Goal: Find contact information: Find contact information

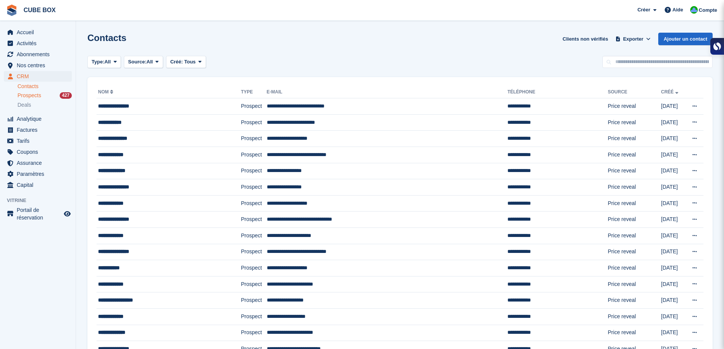
click at [30, 94] on span "Prospects" at bounding box center [29, 95] width 24 height 7
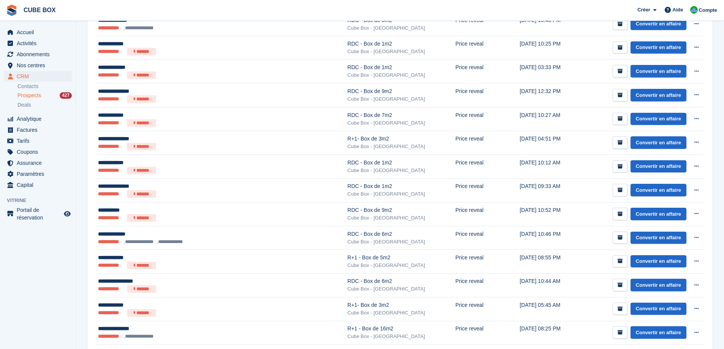
scroll to position [190, 0]
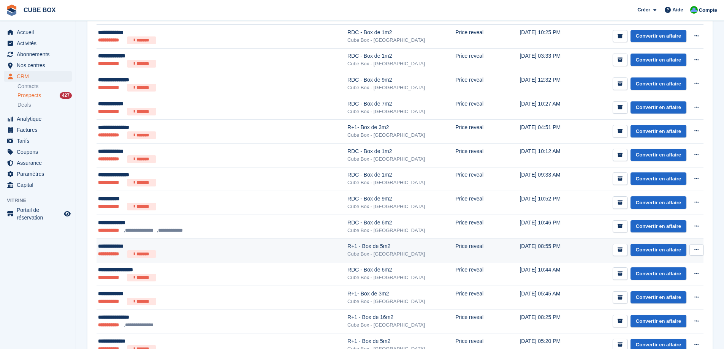
click at [210, 244] on div "**********" at bounding box center [187, 246] width 179 height 8
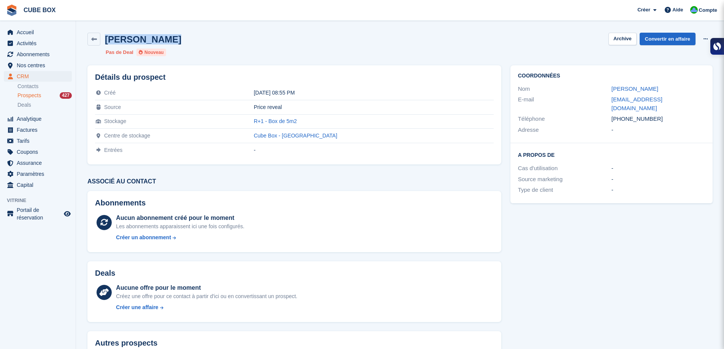
drag, startPoint x: 171, startPoint y: 38, endPoint x: 107, endPoint y: 41, distance: 64.7
click at [107, 41] on div "Herve TOUVIER Archive Convertir en affaire Supprimer le prospect" at bounding box center [399, 39] width 625 height 13
copy h2 "Herve TOUVIER"
drag, startPoint x: 687, startPoint y: 102, endPoint x: 603, endPoint y: 104, distance: 83.6
click at [603, 104] on div "E-mail touvierherve92@gmail.com" at bounding box center [611, 103] width 187 height 19
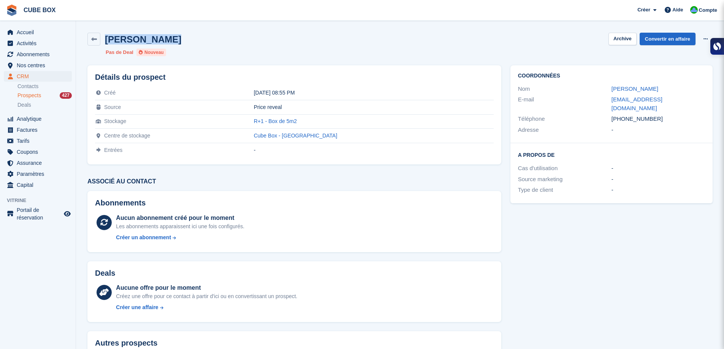
copy div "touvierherve92@gmail.com"
drag, startPoint x: 652, startPoint y: 108, endPoint x: 605, endPoint y: 109, distance: 46.8
click at [605, 114] on div "Téléphone +33618067278" at bounding box center [611, 119] width 187 height 11
copy div "Téléphone +33618067278"
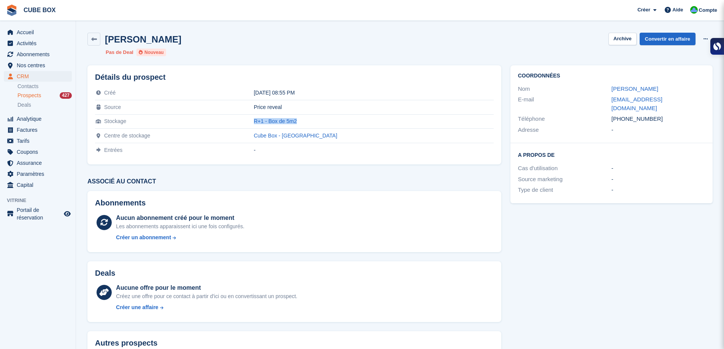
drag, startPoint x: 335, startPoint y: 119, endPoint x: 275, endPoint y: 120, distance: 60.4
click at [275, 120] on tr "Stockage R+1 - Box de 5m2" at bounding box center [294, 121] width 399 height 14
copy tr "R+1 - Box de 5m2"
click at [96, 39] on icon at bounding box center [94, 39] width 6 height 6
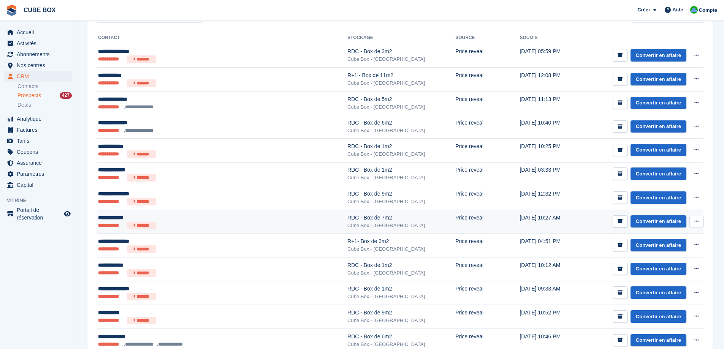
scroll to position [114, 0]
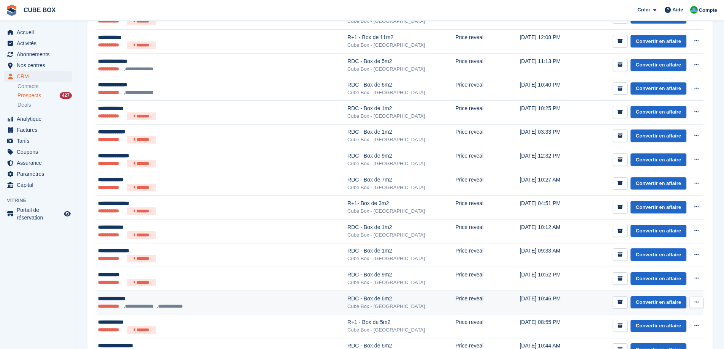
click at [163, 303] on li "**********" at bounding box center [174, 307] width 35 height 8
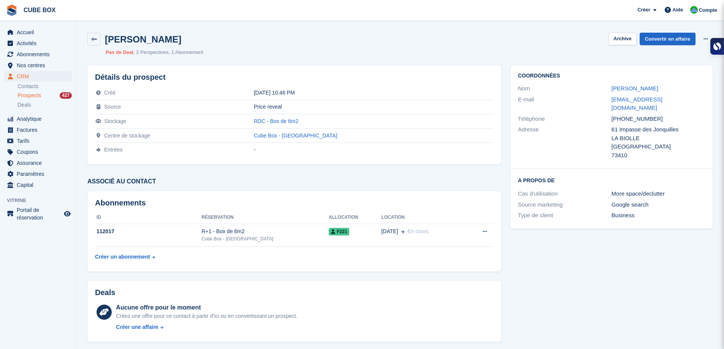
drag, startPoint x: 168, startPoint y: 38, endPoint x: 105, endPoint y: 39, distance: 63.1
click at [105, 39] on div "Elodie Berlioz Archive Convertir en affaire Supprimer le prospect" at bounding box center [399, 39] width 625 height 13
copy h2 "Elodie Berlioz"
drag, startPoint x: 665, startPoint y: 100, endPoint x: 605, endPoint y: 100, distance: 60.0
click at [605, 100] on div "E-mail elo73000@yahoo.fr" at bounding box center [611, 103] width 187 height 19
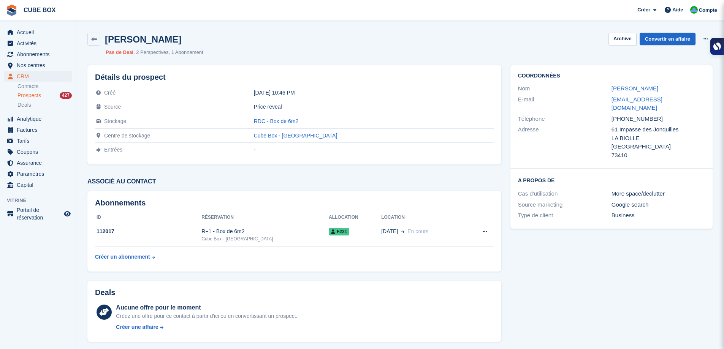
copy div "elo73000@yahoo.fr"
drag, startPoint x: 659, startPoint y: 112, endPoint x: 600, endPoint y: 112, distance: 58.5
click at [600, 114] on div "Téléphone +33633366130" at bounding box center [611, 119] width 187 height 11
copy div "Téléphone +33633366130"
click at [94, 41] on icon at bounding box center [94, 39] width 6 height 6
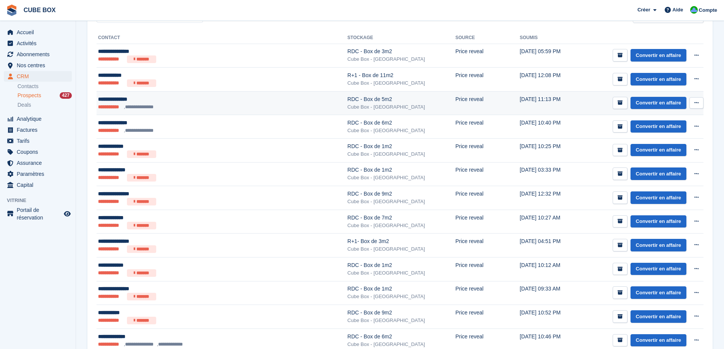
scroll to position [114, 0]
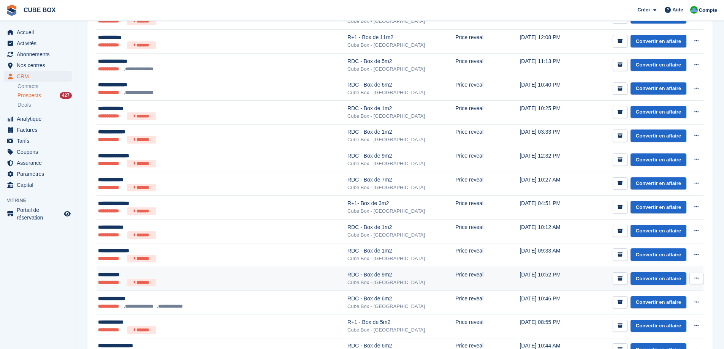
click at [203, 275] on div "**********" at bounding box center [187, 275] width 179 height 8
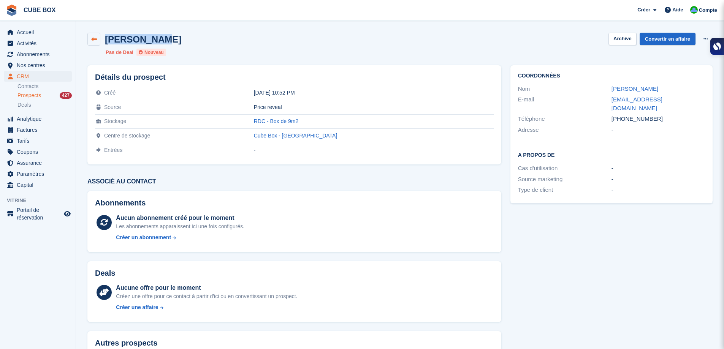
drag, startPoint x: 165, startPoint y: 44, endPoint x: 99, endPoint y: 43, distance: 65.7
click at [99, 43] on div "[PERSON_NAME] Archive Convertir en affaire Supprimer le prospect" at bounding box center [399, 39] width 625 height 13
copy div "[PERSON_NAME]"
drag, startPoint x: 660, startPoint y: 113, endPoint x: 598, endPoint y: 112, distance: 61.9
click at [598, 114] on div "Téléphone [PHONE_NUMBER]" at bounding box center [611, 119] width 187 height 11
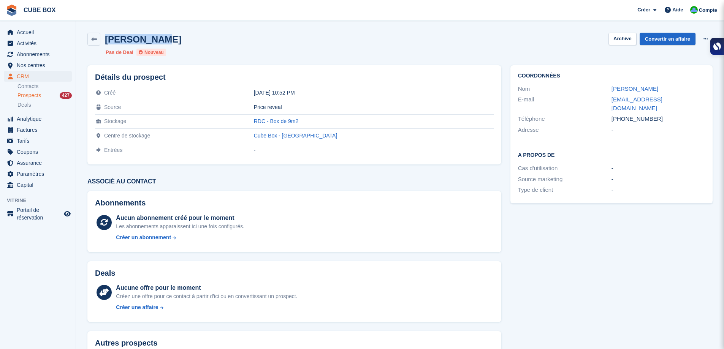
copy div "Téléphone [PHONE_NUMBER]"
drag, startPoint x: 670, startPoint y: 99, endPoint x: 599, endPoint y: 99, distance: 71.4
click at [599, 99] on div "E-mail lionelgrod@hotmail.fr" at bounding box center [611, 103] width 187 height 19
copy div "lionelgrod@hotmail.fr"
drag, startPoint x: 347, startPoint y: 122, endPoint x: 265, endPoint y: 125, distance: 81.7
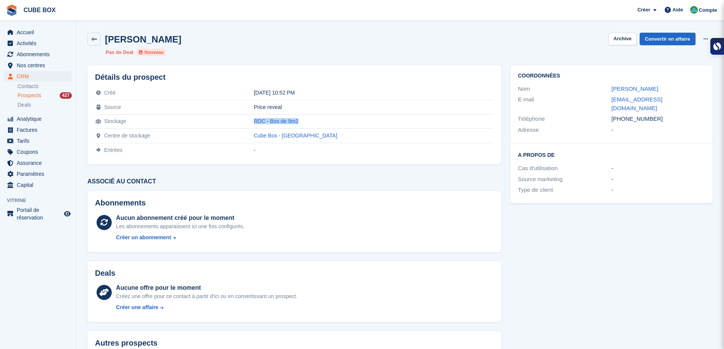
click at [265, 125] on tr "Stockage RDC - Box de 9m2" at bounding box center [294, 121] width 399 height 14
copy tr "RDC - Box de 9m2"
click at [95, 36] on icon at bounding box center [94, 39] width 6 height 6
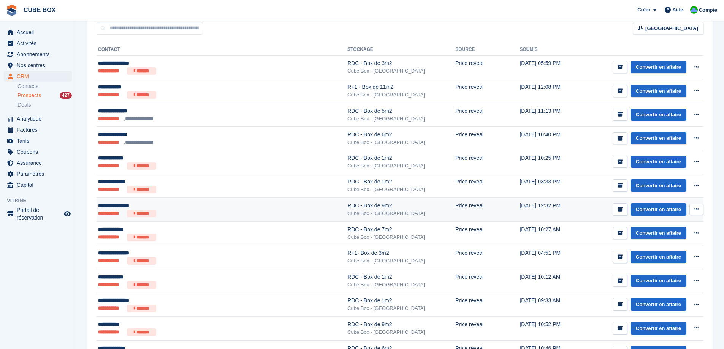
scroll to position [76, 0]
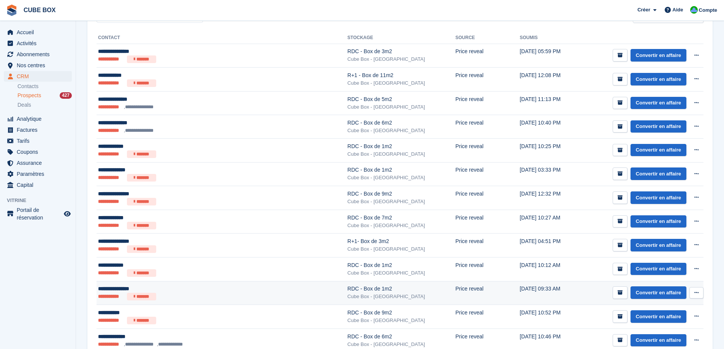
click at [195, 300] on ul "**********" at bounding box center [187, 297] width 179 height 8
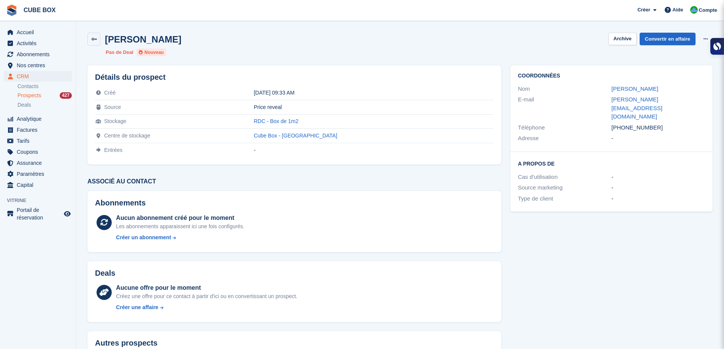
drag, startPoint x: 184, startPoint y: 41, endPoint x: 102, endPoint y: 40, distance: 81.7
click at [102, 40] on div "[PERSON_NAME] Archive Convertir en affaire Supprimer le prospect" at bounding box center [399, 39] width 625 height 13
copy h2 "[PERSON_NAME]"
drag, startPoint x: 651, startPoint y: 109, endPoint x: 607, endPoint y: 109, distance: 44.1
click at [607, 122] on div "Téléphone [PHONE_NUMBER]" at bounding box center [611, 127] width 187 height 11
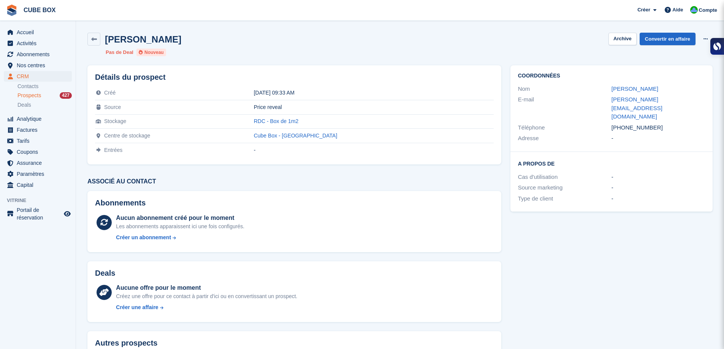
copy div "Téléphone [PHONE_NUMBER]"
drag, startPoint x: 702, startPoint y: 98, endPoint x: 613, endPoint y: 101, distance: 89.0
click at [613, 101] on div "[PERSON_NAME][EMAIL_ADDRESS][DOMAIN_NAME]" at bounding box center [657, 108] width 93 height 26
copy link "[PERSON_NAME][EMAIL_ADDRESS][DOMAIN_NAME]"
drag, startPoint x: 340, startPoint y: 121, endPoint x: 278, endPoint y: 122, distance: 61.9
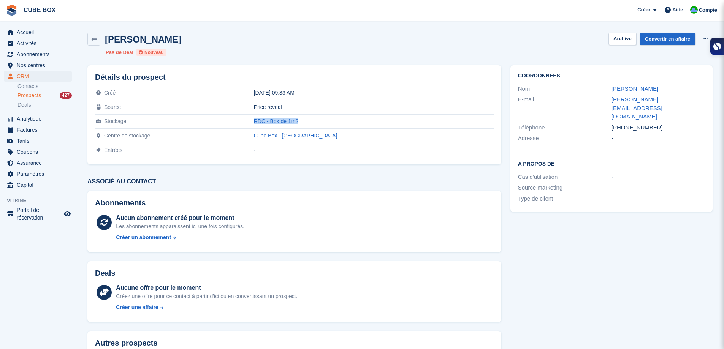
click at [278, 122] on tr "Stockage RDC - Box de 1m2" at bounding box center [294, 121] width 399 height 14
copy tr "RDC - Box de 1m2"
click at [88, 38] on link at bounding box center [93, 39] width 13 height 13
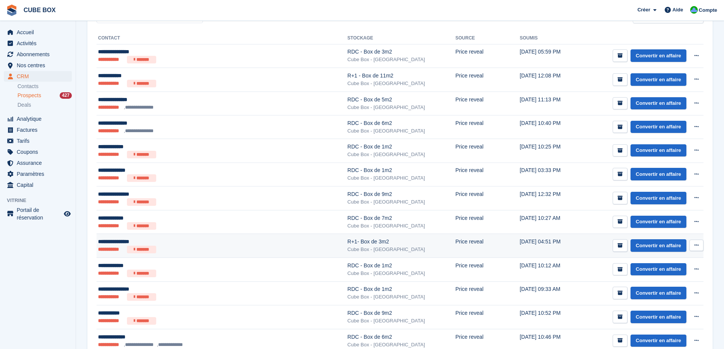
scroll to position [76, 0]
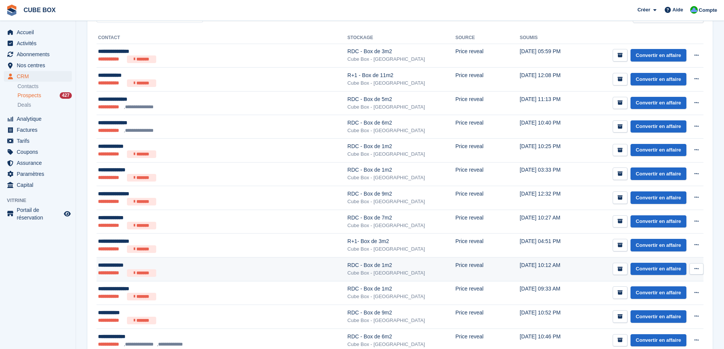
click at [188, 266] on div "**********" at bounding box center [187, 265] width 179 height 8
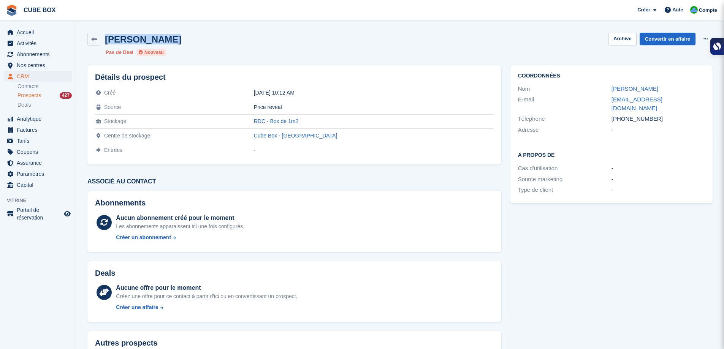
drag, startPoint x: 183, startPoint y: 34, endPoint x: 103, endPoint y: 41, distance: 80.8
click at [103, 41] on div "Jeremy Rouaix Archive Convertir en affaire Supprimer le prospect" at bounding box center [399, 39] width 625 height 13
copy h2 "Jeremy Rouaix"
click at [94, 34] on link at bounding box center [93, 39] width 13 height 13
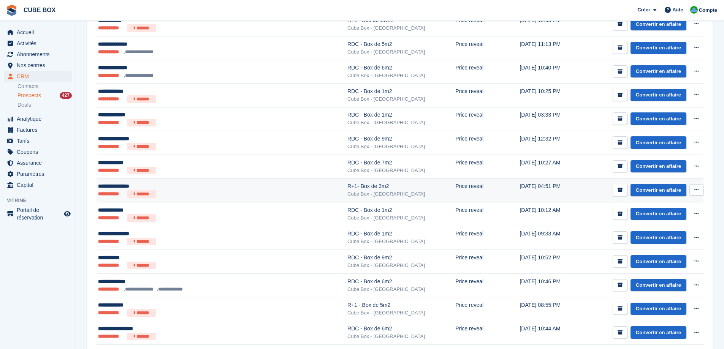
scroll to position [114, 0]
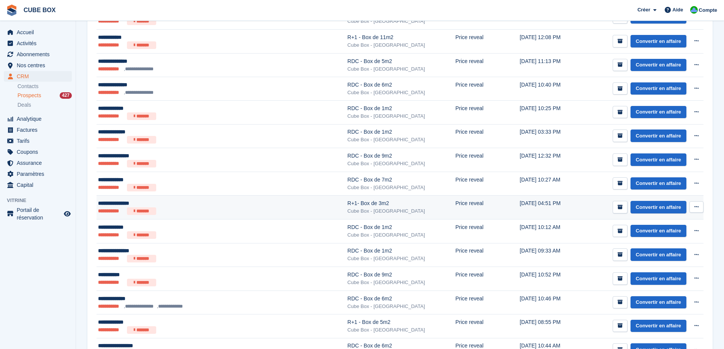
click at [182, 211] on ul "**********" at bounding box center [187, 211] width 179 height 8
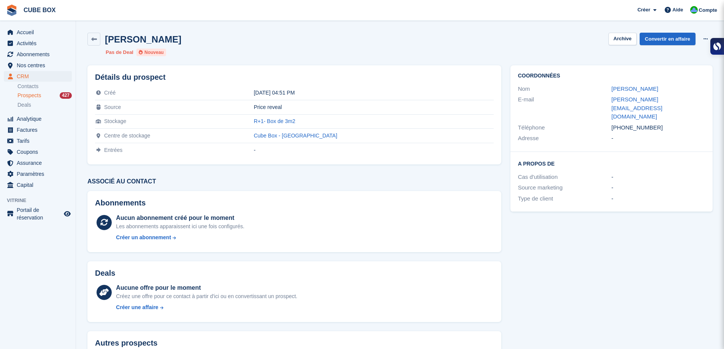
drag, startPoint x: 182, startPoint y: 42, endPoint x: 103, endPoint y: 40, distance: 79.4
click at [103, 40] on div "[PERSON_NAME] Archive Convertir en affaire Supprimer le prospect" at bounding box center [399, 39] width 625 height 13
copy h2 "[PERSON_NAME]"
drag, startPoint x: 658, startPoint y: 89, endPoint x: 609, endPoint y: 87, distance: 48.7
click at [609, 87] on div "Nom [PERSON_NAME]" at bounding box center [611, 89] width 187 height 11
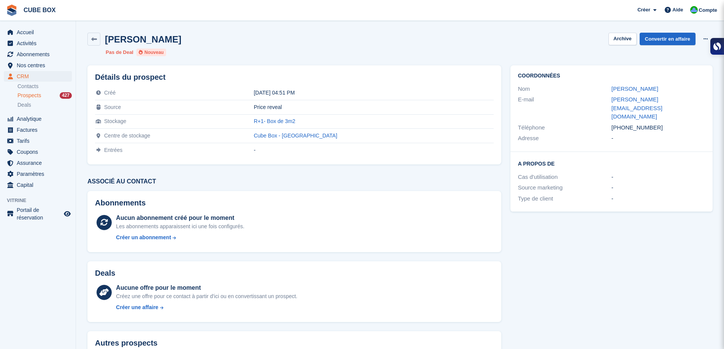
copy div "[PERSON_NAME]"
click at [710, 101] on div "Coordonnées Nom Nicolas Bouchaud E-mail nicolas.bouchaud.hypnose@gmail.com Télé…" at bounding box center [611, 108] width 202 height 87
drag, startPoint x: 621, startPoint y: 108, endPoint x: 603, endPoint y: 98, distance: 20.7
click at [603, 98] on div "E-mail nicolas.bouchaud.hypnose@gmail.com" at bounding box center [611, 108] width 187 height 28
copy div "nicolas.bouchaud.hypnose@gmail.com"
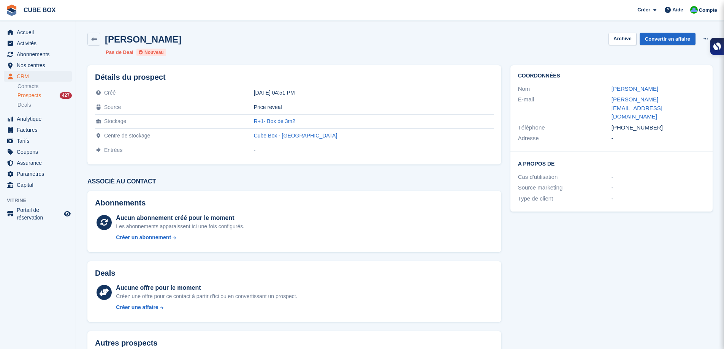
drag, startPoint x: 663, startPoint y: 119, endPoint x: 605, endPoint y: 119, distance: 58.1
click at [605, 122] on div "Téléphone +33640747794" at bounding box center [611, 127] width 187 height 11
copy div "Téléphone +33640747794"
drag, startPoint x: 351, startPoint y: 121, endPoint x: 244, endPoint y: 121, distance: 106.4
click at [244, 121] on tr "Stockage R+1- Box de 3m2" at bounding box center [294, 121] width 399 height 14
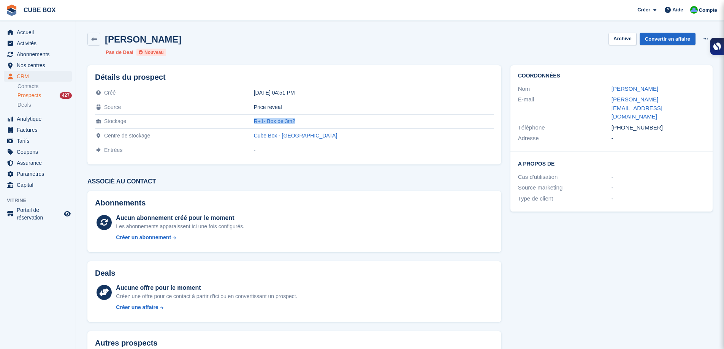
copy tr "R+1- Box de 3m2"
click at [87, 40] on link at bounding box center [93, 39] width 13 height 13
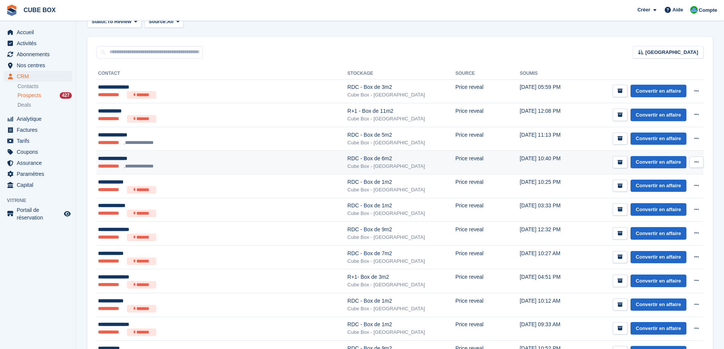
scroll to position [76, 0]
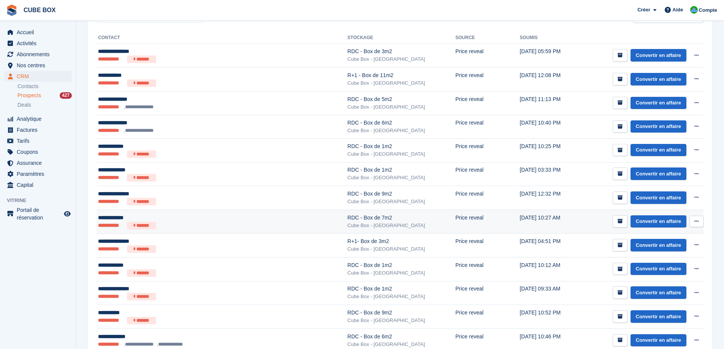
click at [214, 219] on div "**********" at bounding box center [187, 218] width 179 height 8
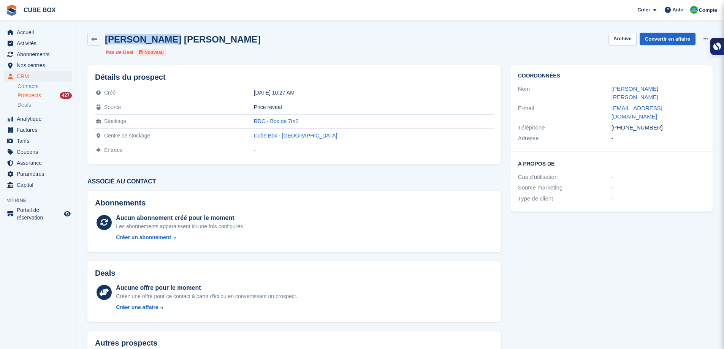
drag, startPoint x: 165, startPoint y: 39, endPoint x: 103, endPoint y: 40, distance: 62.3
click at [103, 40] on div "[PERSON_NAME] [PERSON_NAME] Archive Convertir en affaire Supprimer le prospect" at bounding box center [399, 39] width 625 height 13
copy h2 "[PERSON_NAME] [PERSON_NAME]"
drag, startPoint x: 652, startPoint y: 112, endPoint x: 611, endPoint y: 111, distance: 41.4
click at [611, 122] on div "Téléphone [PHONE_NUMBER]" at bounding box center [611, 127] width 187 height 11
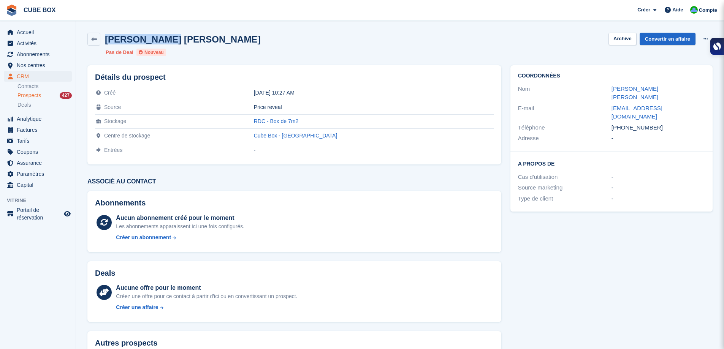
copy div "Téléphone [PHONE_NUMBER]"
drag, startPoint x: 671, startPoint y: 99, endPoint x: 604, endPoint y: 100, distance: 67.3
click at [604, 103] on div "E-mail [EMAIL_ADDRESS][DOMAIN_NAME]" at bounding box center [611, 112] width 187 height 19
copy div "[EMAIL_ADDRESS][DOMAIN_NAME]"
drag, startPoint x: 345, startPoint y: 122, endPoint x: 261, endPoint y: 123, distance: 83.6
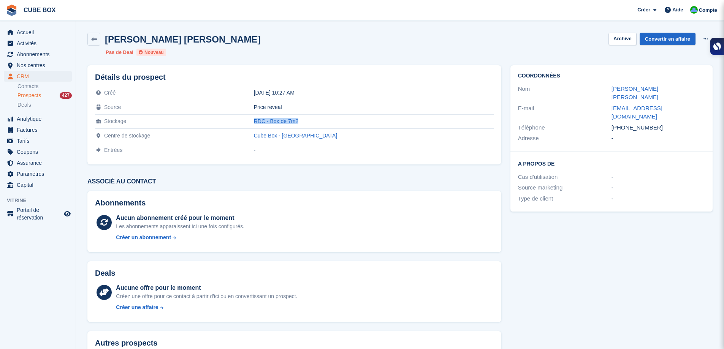
click at [261, 123] on tr "Stockage RDC - Box de 7m2" at bounding box center [294, 121] width 399 height 14
copy tr "RDC - Box de 7m2"
click at [96, 41] on icon at bounding box center [94, 39] width 6 height 6
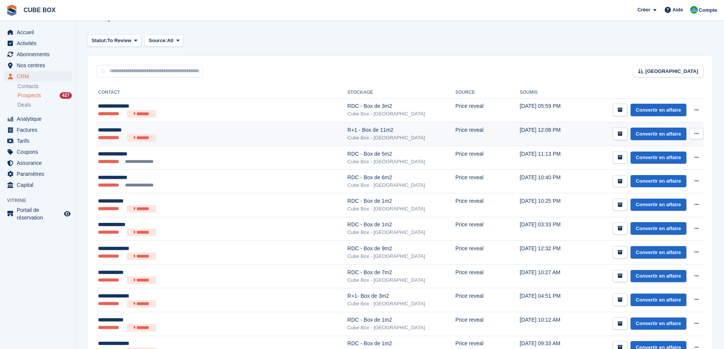
scroll to position [38, 0]
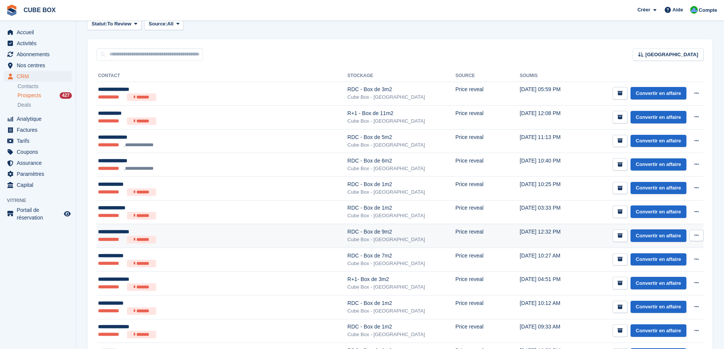
click at [190, 233] on div "**********" at bounding box center [187, 232] width 179 height 8
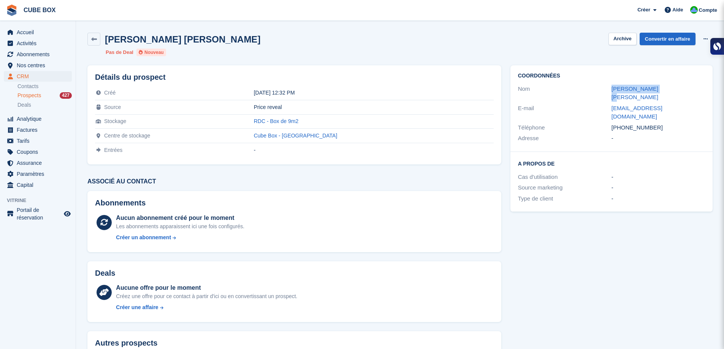
drag, startPoint x: 661, startPoint y: 90, endPoint x: 601, endPoint y: 90, distance: 60.4
click at [601, 90] on div "Nom [PERSON_NAME] [PERSON_NAME]" at bounding box center [611, 93] width 187 height 19
copy div "[PERSON_NAME] [PERSON_NAME]"
drag, startPoint x: 672, startPoint y: 101, endPoint x: 605, endPoint y: 100, distance: 66.9
click at [605, 103] on div "E-mail deracheg@gmail.com" at bounding box center [611, 112] width 187 height 19
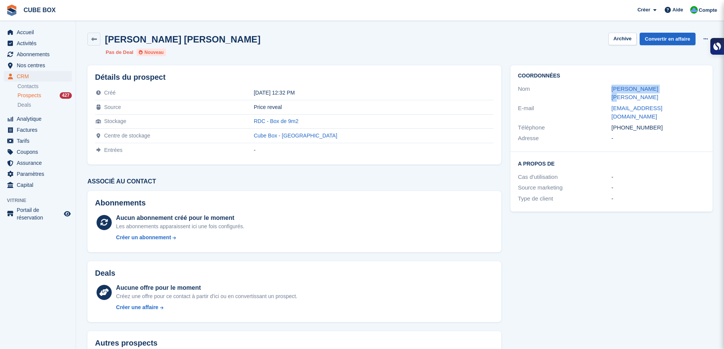
copy div "deracheg@gmail.com"
drag, startPoint x: 653, startPoint y: 110, endPoint x: 586, endPoint y: 108, distance: 67.3
click at [586, 122] on div "Téléphone +33616415898" at bounding box center [611, 127] width 187 height 11
copy div "Téléphone +33616415898"
drag, startPoint x: 354, startPoint y: 123, endPoint x: 274, endPoint y: 122, distance: 79.4
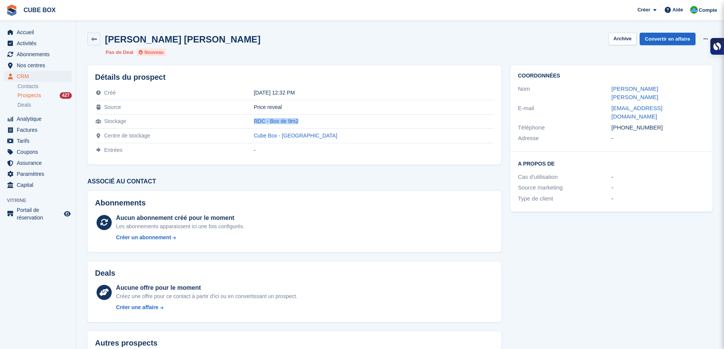
click at [274, 122] on tr "Stockage RDC - Box de 9m2" at bounding box center [294, 121] width 399 height 14
copy tr "RDC - Box de 9m2"
click at [97, 41] on link at bounding box center [93, 39] width 13 height 13
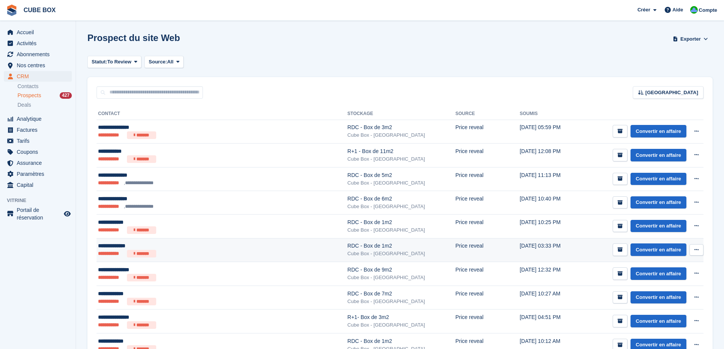
click at [176, 251] on ul "**********" at bounding box center [187, 254] width 179 height 8
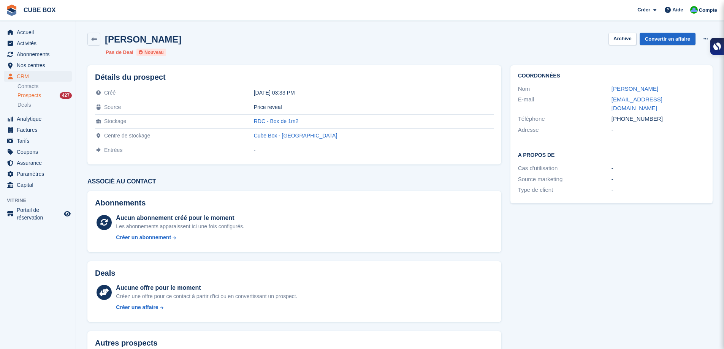
drag, startPoint x: 181, startPoint y: 41, endPoint x: 106, endPoint y: 41, distance: 75.2
click at [106, 41] on div "[PERSON_NAME] Archive Convertir en affaire Supprimer le prospect" at bounding box center [399, 39] width 625 height 13
copy h2 "[PERSON_NAME]"
drag, startPoint x: 667, startPoint y: 98, endPoint x: 608, endPoint y: 103, distance: 59.1
click at [608, 103] on div "E-mail [EMAIL_ADDRESS][DOMAIN_NAME]" at bounding box center [611, 103] width 187 height 19
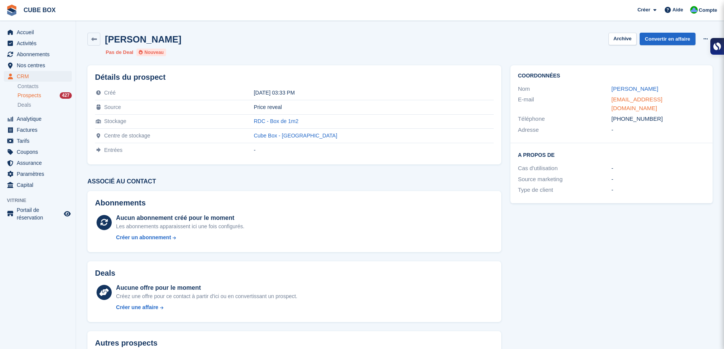
copy div "[EMAIL_ADDRESS][DOMAIN_NAME]"
drag, startPoint x: 651, startPoint y: 110, endPoint x: 607, endPoint y: 113, distance: 44.2
click at [607, 114] on div "Téléphone +33786612963" at bounding box center [611, 119] width 187 height 11
copy div "Téléphone +33786612963"
drag, startPoint x: 666, startPoint y: 101, endPoint x: 611, endPoint y: 100, distance: 55.9
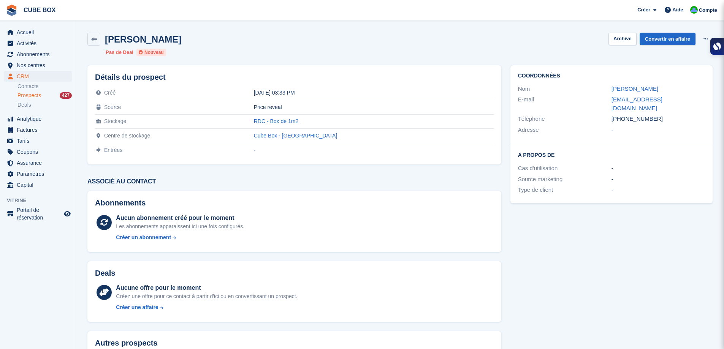
click at [611, 100] on div "E-mail oukili22@gmail.com" at bounding box center [611, 103] width 187 height 19
copy div "oukili22@gmail.com"
drag, startPoint x: 317, startPoint y: 119, endPoint x: 269, endPoint y: 119, distance: 48.6
click at [269, 119] on tr "Stockage RDC - Box de 1m2" at bounding box center [294, 121] width 399 height 14
copy tr "RDC - Box de 1m2"
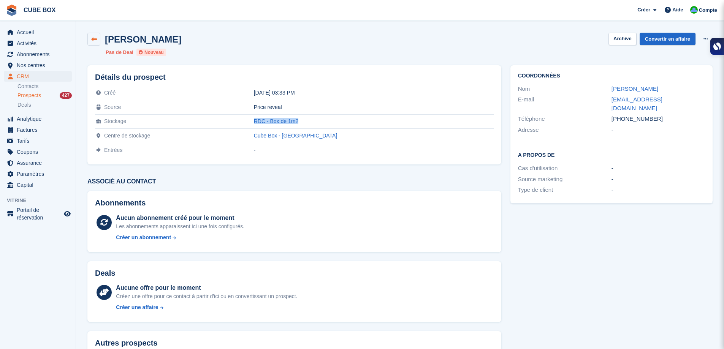
click at [91, 35] on link at bounding box center [93, 39] width 13 height 13
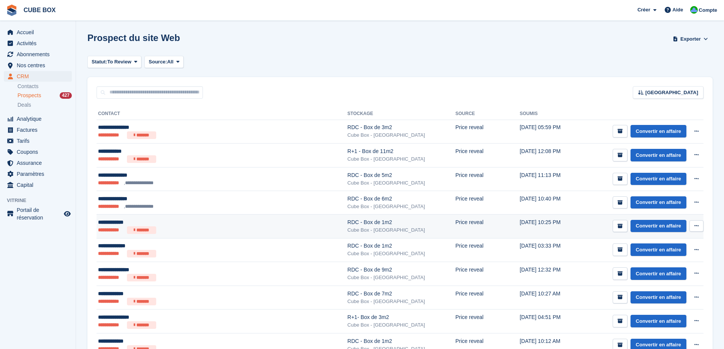
click at [347, 225] on div "RDC - Box de 1m2" at bounding box center [401, 222] width 108 height 8
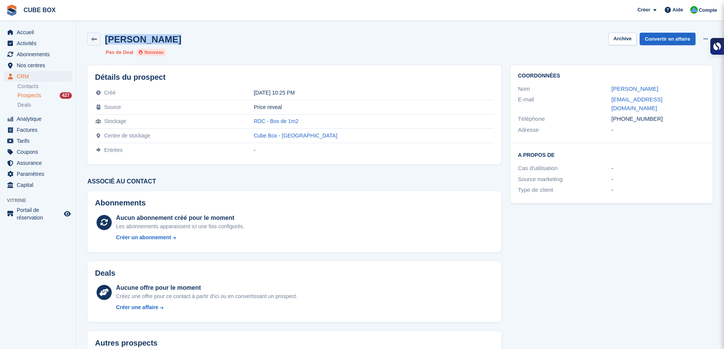
drag, startPoint x: 163, startPoint y: 43, endPoint x: 105, endPoint y: 41, distance: 58.2
click at [105, 41] on div "[PERSON_NAME] Archive Convertir en affaire Supprimer le prospect" at bounding box center [399, 39] width 625 height 13
copy h2 "Liliane Soren"
drag, startPoint x: 707, startPoint y: 100, endPoint x: 609, endPoint y: 104, distance: 97.8
click at [609, 104] on div "Coordonnées Nom Liliane Soren E-mail referencewebmarketing@gmail.com Téléphone …" at bounding box center [611, 104] width 202 height 78
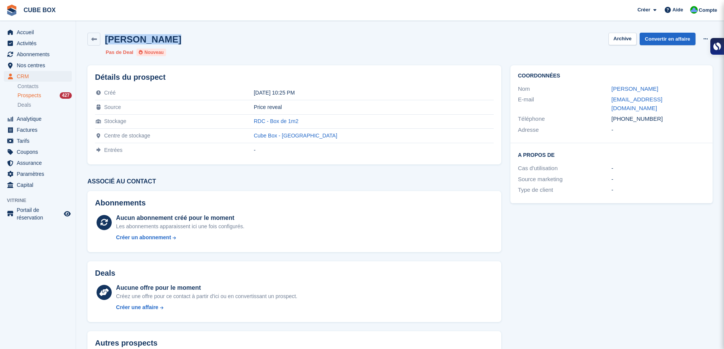
copy div "referencewebmarketing@gmail.com"
drag, startPoint x: 656, startPoint y: 114, endPoint x: 597, endPoint y: 110, distance: 59.0
click at [597, 114] on div "Téléphone +33632152522" at bounding box center [611, 119] width 187 height 11
copy div "Téléphone +33632152522"
drag, startPoint x: 346, startPoint y: 122, endPoint x: 279, endPoint y: 122, distance: 66.9
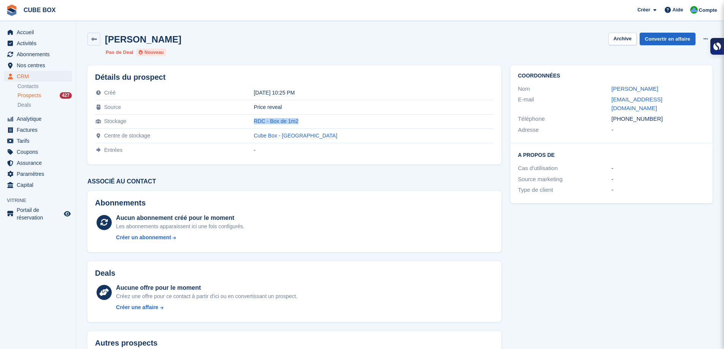
click at [279, 122] on tr "Stockage RDC - Box de 1m2" at bounding box center [294, 121] width 399 height 14
copy tr "RDC - Box de 1m2"
click at [92, 41] on icon at bounding box center [94, 39] width 6 height 6
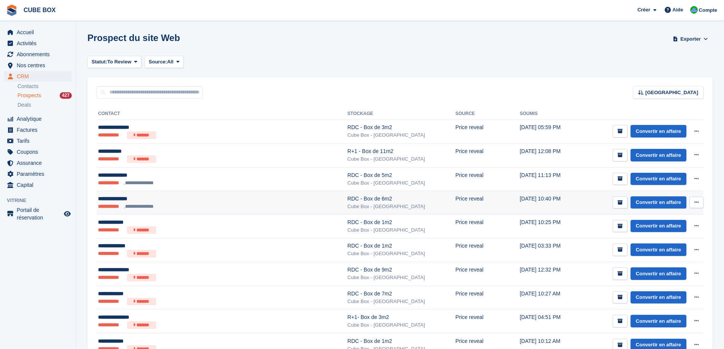
click at [180, 200] on div "**********" at bounding box center [187, 199] width 179 height 8
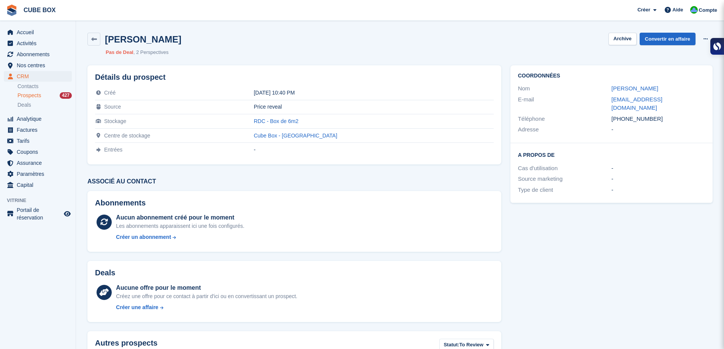
drag, startPoint x: 169, startPoint y: 42, endPoint x: 106, endPoint y: 40, distance: 62.7
click at [106, 40] on div "[PERSON_NAME] Archive Convertir en affaire Supprimer le prospect" at bounding box center [399, 39] width 625 height 13
copy h2 "[PERSON_NAME]"
drag, startPoint x: 657, startPoint y: 109, endPoint x: 589, endPoint y: 110, distance: 68.4
click at [589, 114] on div "Téléphone [PHONE_NUMBER]" at bounding box center [611, 119] width 187 height 11
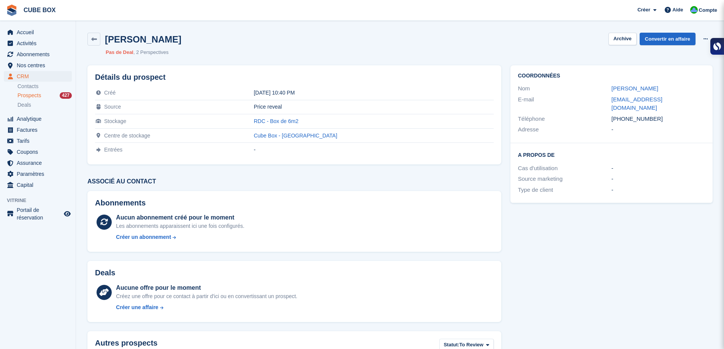
copy div "Téléphone [PHONE_NUMBER]"
drag, startPoint x: 685, startPoint y: 102, endPoint x: 596, endPoint y: 101, distance: 88.5
click at [596, 101] on div "E-mail [EMAIL_ADDRESS][DOMAIN_NAME]" at bounding box center [611, 103] width 187 height 19
copy div "[EMAIL_ADDRESS][DOMAIN_NAME]"
drag, startPoint x: 344, startPoint y: 123, endPoint x: 274, endPoint y: 119, distance: 70.4
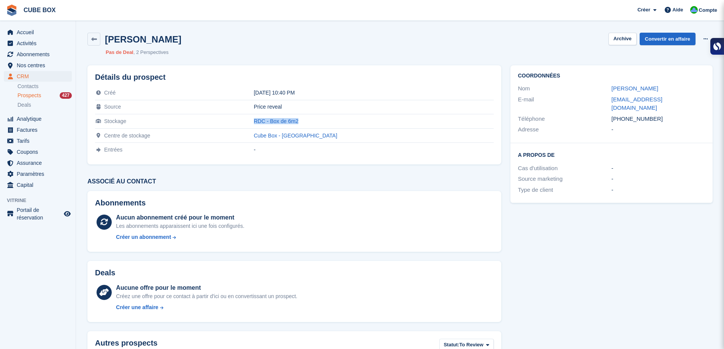
click at [274, 119] on tr "Stockage RDC - Box de 6m2" at bounding box center [294, 121] width 399 height 14
copy tr "RDC - Box de 6m2"
click at [93, 38] on icon at bounding box center [94, 39] width 6 height 6
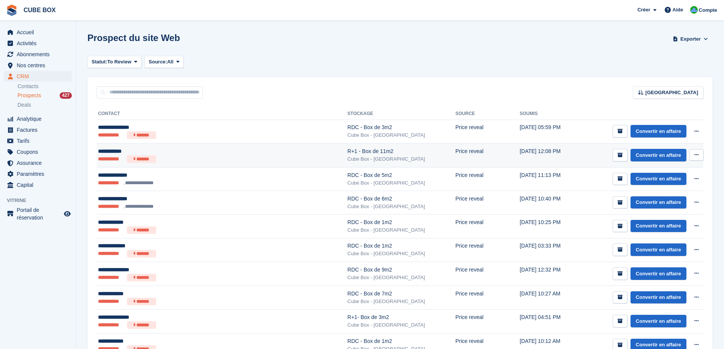
click at [192, 156] on ul "**********" at bounding box center [187, 159] width 179 height 8
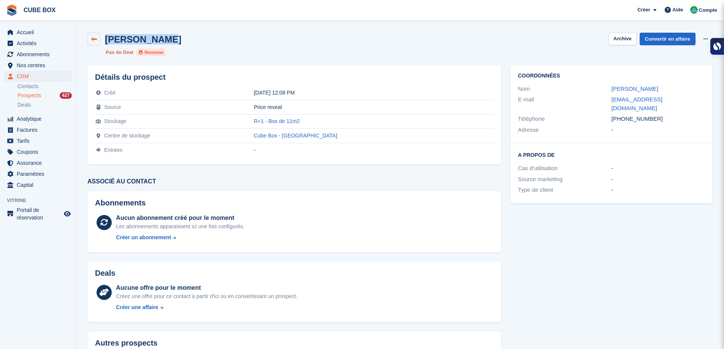
drag, startPoint x: 164, startPoint y: 39, endPoint x: 98, endPoint y: 34, distance: 65.9
click at [98, 34] on div "Joao Caetano Archive Convertir en affaire Supprimer le prospect" at bounding box center [399, 39] width 625 height 13
copy div "Joao Caetano"
drag, startPoint x: 343, startPoint y: 121, endPoint x: 274, endPoint y: 128, distance: 69.5
click at [274, 128] on tr "Stockage R+1 - Box de 11m2" at bounding box center [294, 121] width 399 height 14
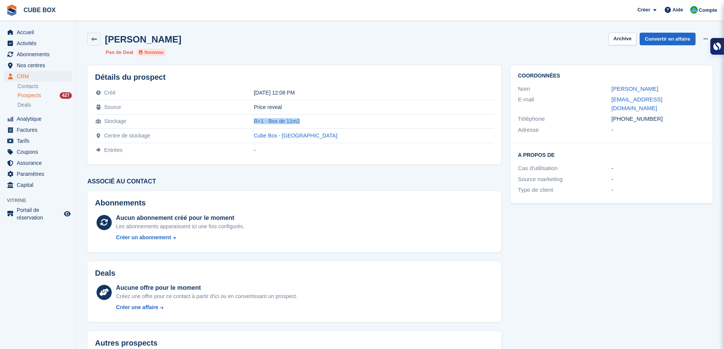
drag, startPoint x: 660, startPoint y: 114, endPoint x: 592, endPoint y: 116, distance: 68.0
click at [592, 116] on div "Téléphone +33788454138" at bounding box center [611, 119] width 187 height 11
copy div "Téléphone +33788454138"
drag, startPoint x: 687, startPoint y: 100, endPoint x: 598, endPoint y: 104, distance: 89.4
click at [599, 104] on div "E-mail joao_dscaetano@icloud.com" at bounding box center [611, 103] width 187 height 19
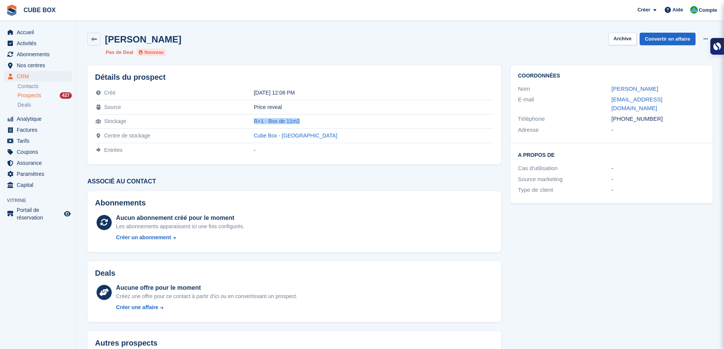
copy div "joao_dscaetano@icloud.com"
drag, startPoint x: 344, startPoint y: 120, endPoint x: 274, endPoint y: 123, distance: 70.4
click at [274, 123] on tr "Stockage R+1 - Box de 11m2" at bounding box center [294, 121] width 399 height 14
copy tr "R+1 - Box de 11m2"
click at [91, 38] on icon at bounding box center [94, 39] width 6 height 6
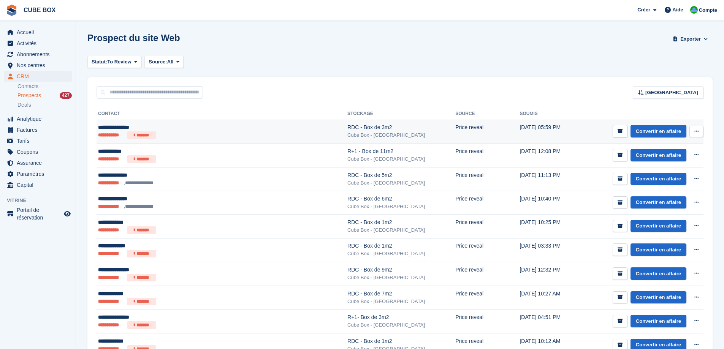
click at [347, 126] on div "RDC - Box de 3m2" at bounding box center [401, 127] width 108 height 8
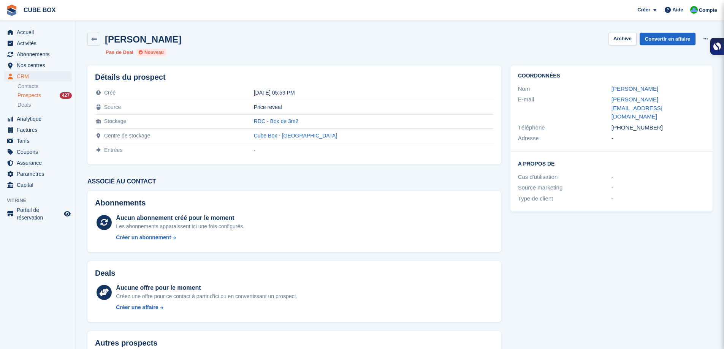
drag, startPoint x: 662, startPoint y: 87, endPoint x: 600, endPoint y: 88, distance: 62.3
click at [600, 88] on div "Nom [PERSON_NAME]" at bounding box center [611, 89] width 187 height 11
copy div "[PERSON_NAME]"
drag, startPoint x: 663, startPoint y: 113, endPoint x: 590, endPoint y: 111, distance: 73.0
click at [590, 122] on div "Téléphone [PHONE_NUMBER]" at bounding box center [611, 127] width 187 height 11
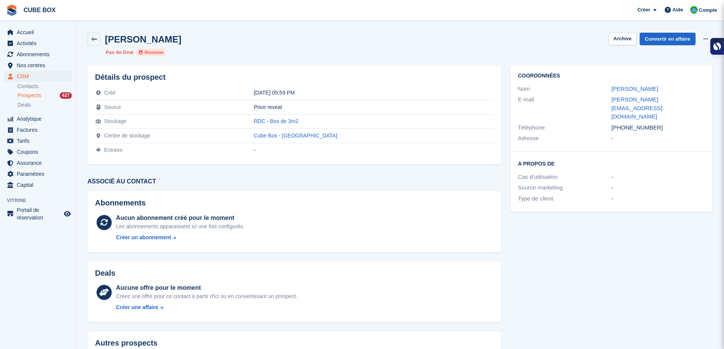
copy div "Téléphone [PHONE_NUMBER]"
drag, startPoint x: 699, startPoint y: 100, endPoint x: 604, endPoint y: 99, distance: 94.6
click at [604, 99] on div "E-mail [PERSON_NAME][EMAIL_ADDRESS][DOMAIN_NAME]" at bounding box center [611, 108] width 187 height 28
copy div "[PERSON_NAME][EMAIL_ADDRESS][DOMAIN_NAME]"
drag, startPoint x: 334, startPoint y: 119, endPoint x: 285, endPoint y: 124, distance: 49.3
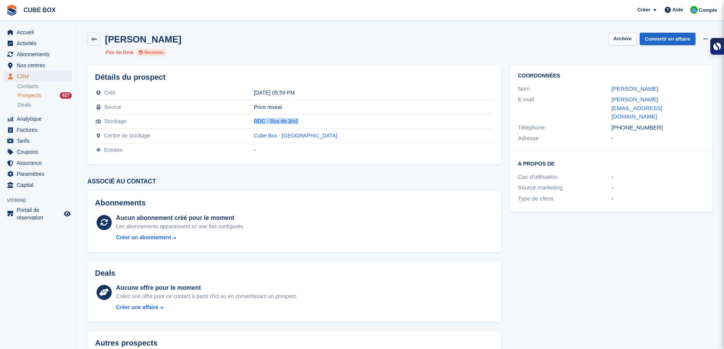
click at [285, 124] on tr "Stockage RDC - Box de 3m2" at bounding box center [294, 121] width 399 height 14
copy tr "RDC - Box de 3m2"
